Goal: Task Accomplishment & Management: Manage account settings

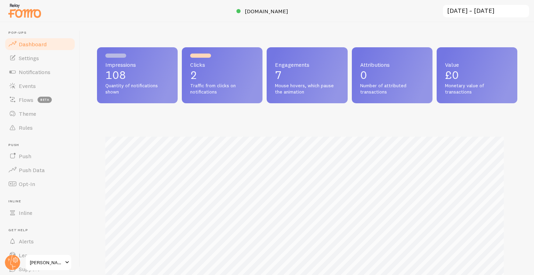
scroll to position [183, 415]
click at [263, 10] on span "www.katestreasures15.co.uk" at bounding box center [266, 11] width 43 height 7
click at [40, 74] on span "Notifications" at bounding box center [35, 72] width 32 height 7
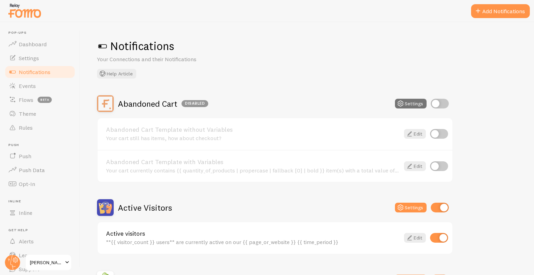
scroll to position [70, 0]
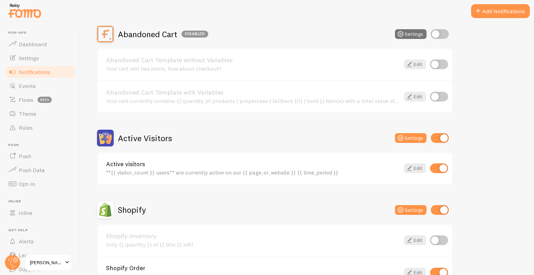
click at [154, 141] on h2 "Active Visitors" at bounding box center [145, 138] width 54 height 11
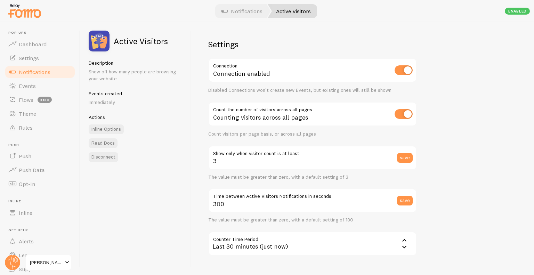
scroll to position [162, 0]
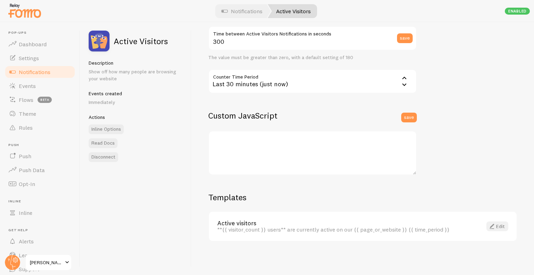
click at [496, 230] on link "Edit" at bounding box center [498, 227] width 22 height 10
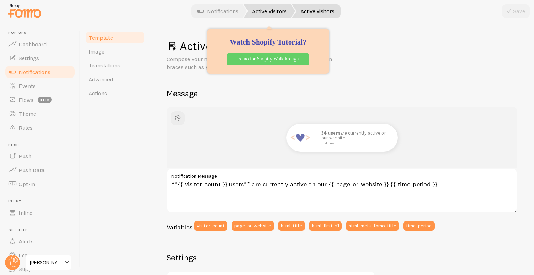
click at [263, 6] on link "Active Visitors" at bounding box center [269, 11] width 51 height 14
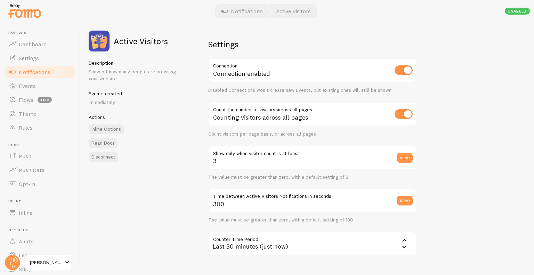
click at [61, 72] on link "Notifications" at bounding box center [40, 72] width 72 height 14
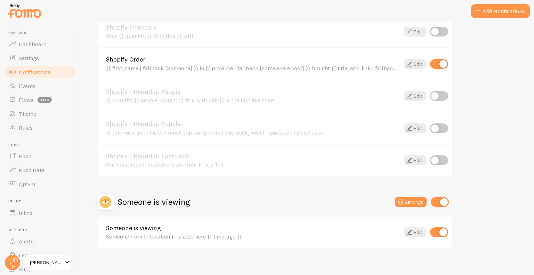
scroll to position [209, 0]
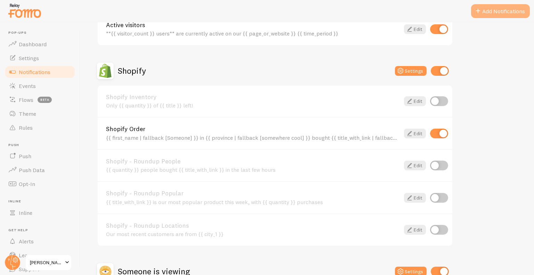
click at [503, 8] on button "Add Notifications" at bounding box center [500, 11] width 59 height 14
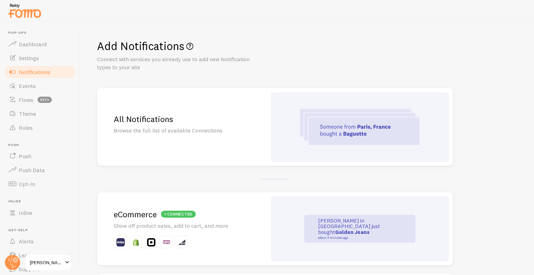
click at [153, 130] on p "Browse the full list of available Connections" at bounding box center [182, 131] width 136 height 8
